Goal: Task Accomplishment & Management: Use online tool/utility

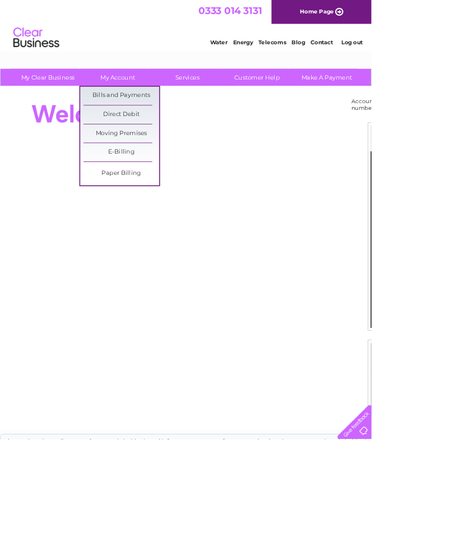
click at [173, 121] on link "Bills and Payments" at bounding box center [148, 117] width 93 height 22
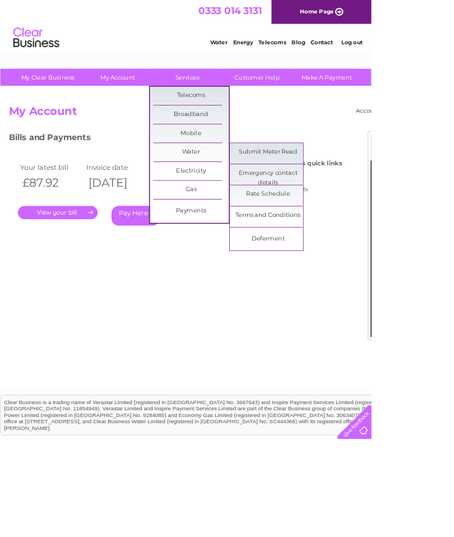
click at [343, 188] on link "Submit Meter Read" at bounding box center [328, 186] width 93 height 22
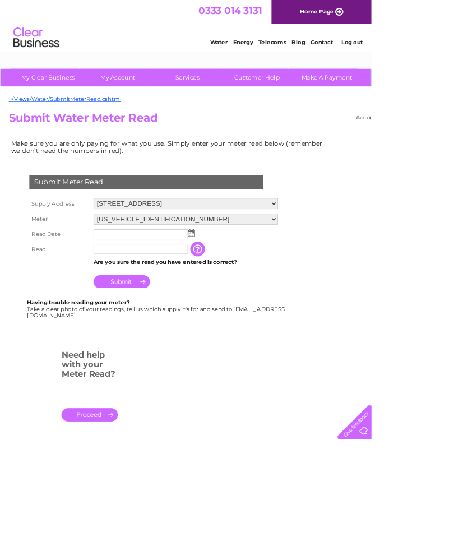
click at [172, 293] on input "text" at bounding box center [172, 286] width 116 height 12
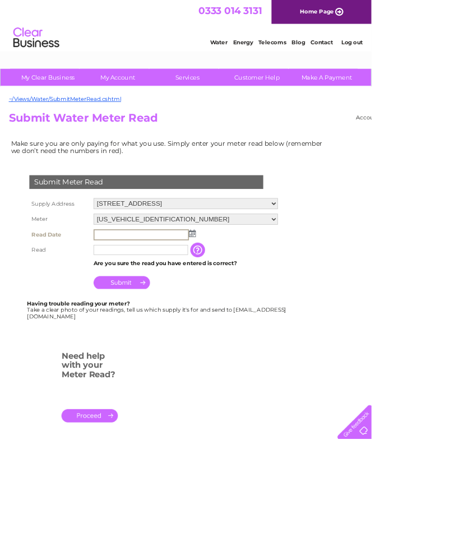
click at [232, 290] on img at bounding box center [235, 285] width 8 height 9
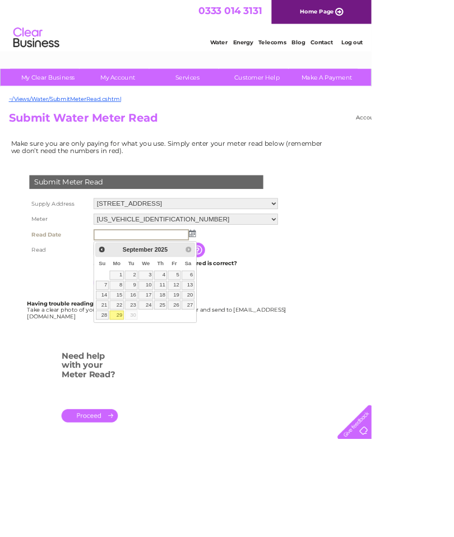
click at [143, 388] on link "29" at bounding box center [142, 385] width 17 height 11
type input "[DATE]"
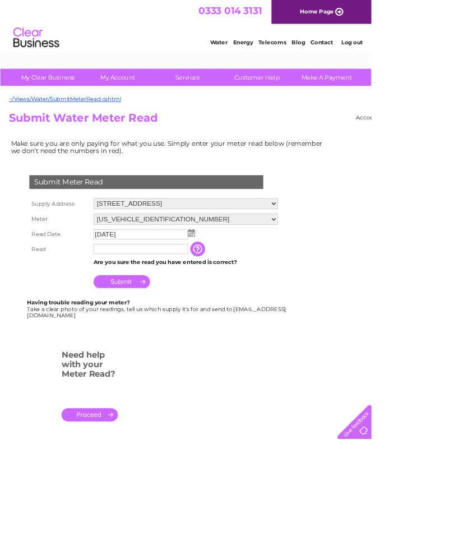
click at [160, 311] on input "text" at bounding box center [172, 304] width 116 height 12
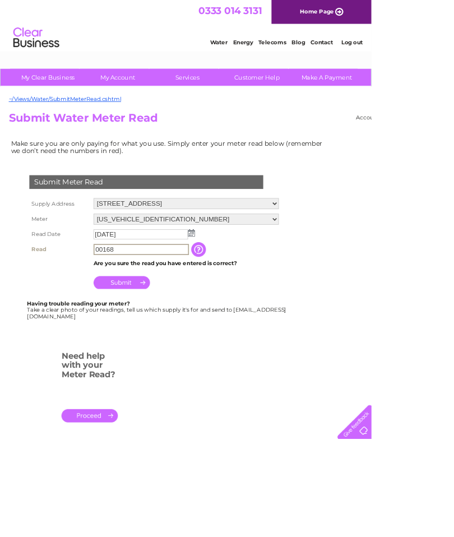
type input "00168"
click at [154, 352] on input "Submit" at bounding box center [148, 346] width 69 height 16
